Goal: Find specific page/section: Find specific page/section

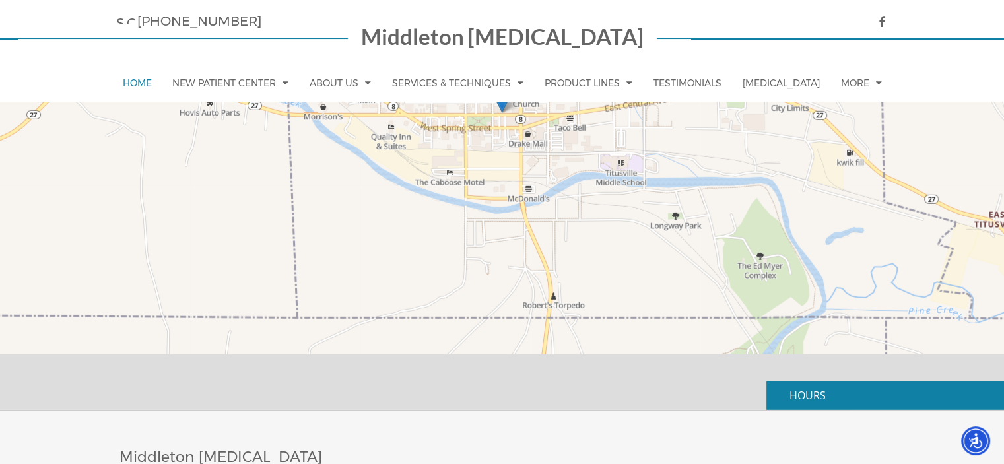
scroll to position [3806, 0]
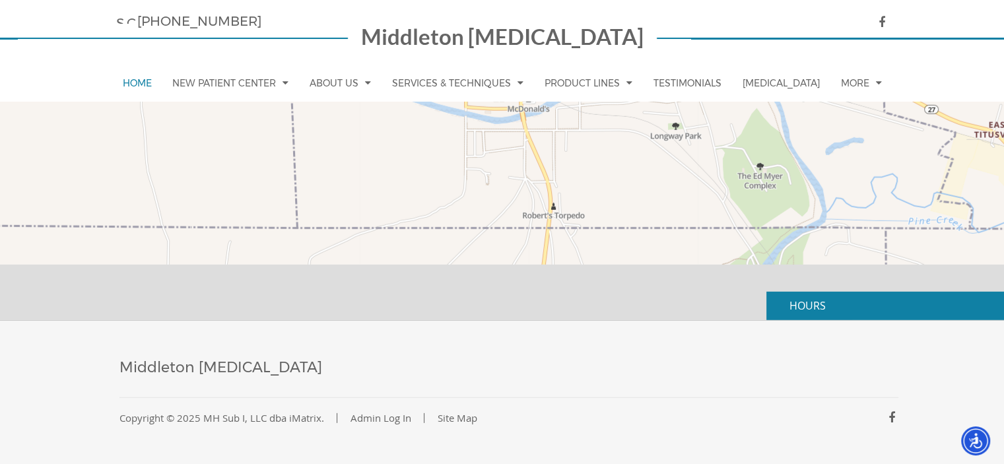
click at [847, 309] on p "HOURS" at bounding box center [885, 306] width 238 height 28
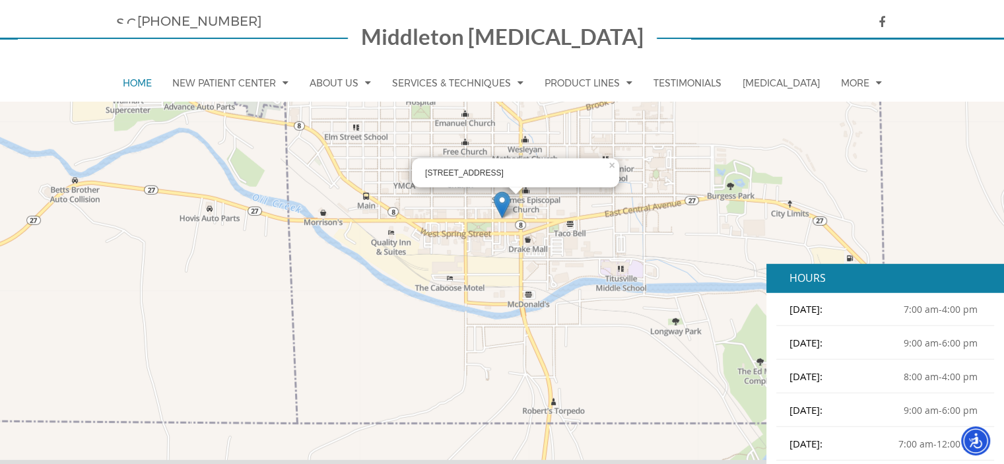
scroll to position [3542, 0]
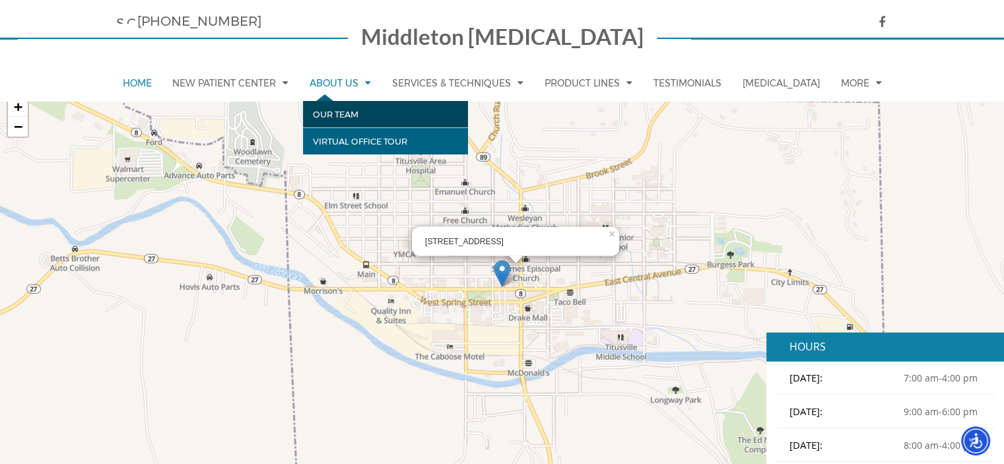
click at [327, 117] on link "Our Team" at bounding box center [385, 114] width 165 height 26
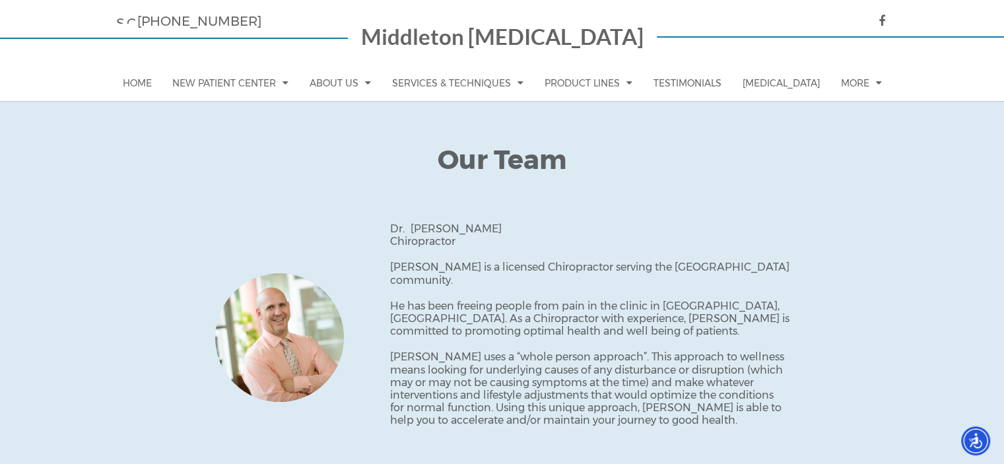
click at [463, 42] on p "Middleton [MEDICAL_DATA]" at bounding box center [502, 38] width 282 height 25
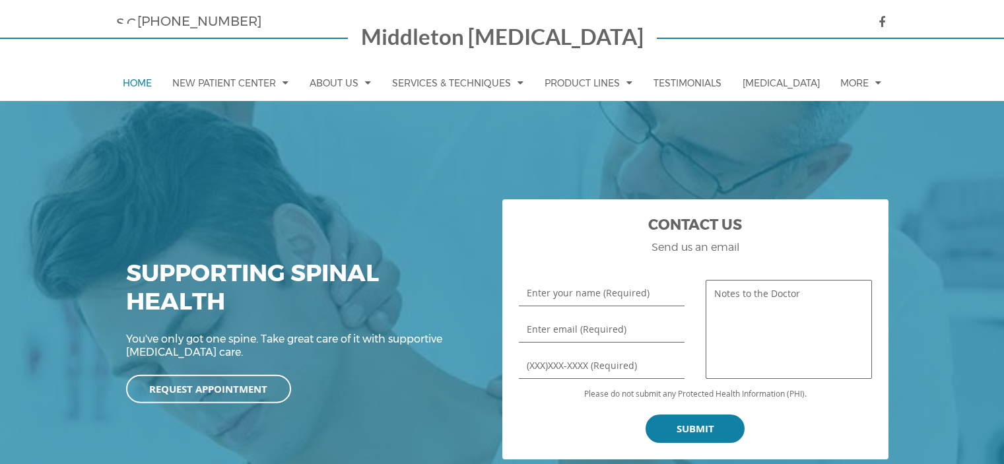
scroll to position [528, 0]
